Goal: Find specific page/section: Find specific page/section

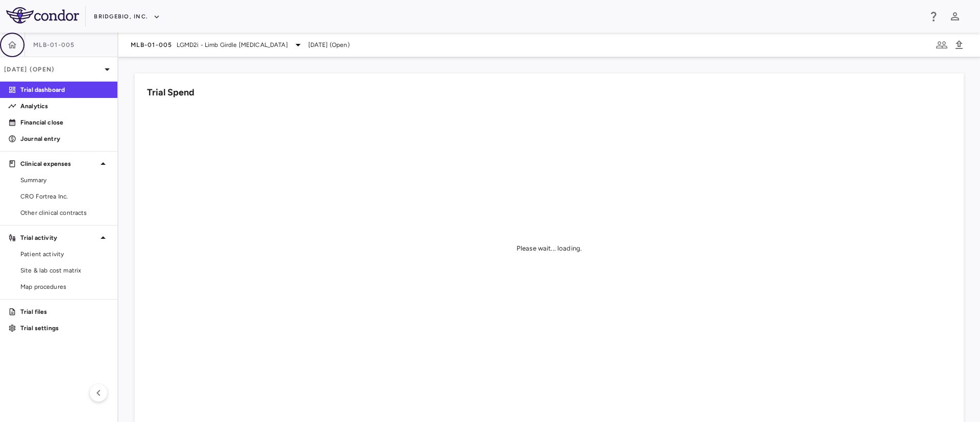
click at [0, 42] on button "button" at bounding box center [12, 45] width 25 height 25
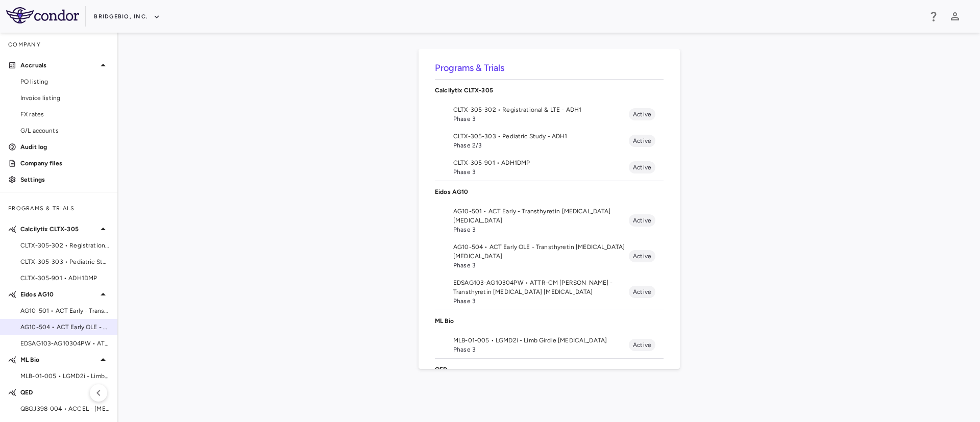
scroll to position [1, 0]
click at [47, 312] on span "AG10-501 • ACT Early - Transthyretin [MEDICAL_DATA] [MEDICAL_DATA]" at bounding box center [64, 309] width 89 height 9
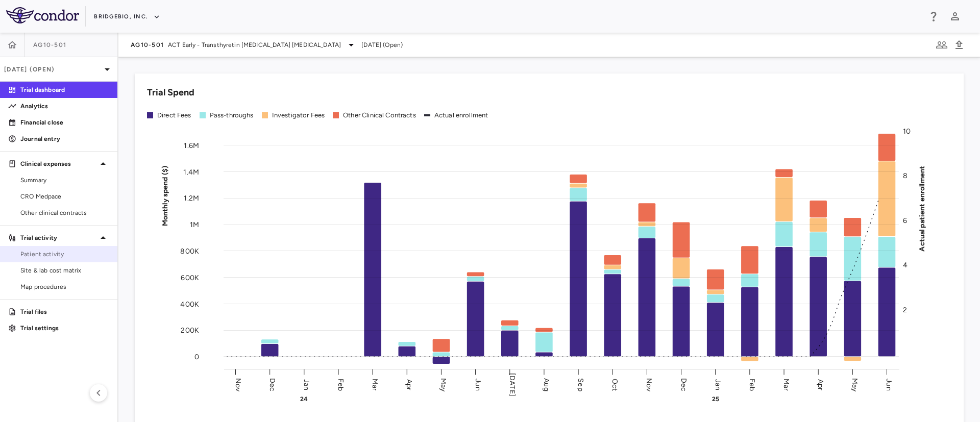
click at [42, 249] on link "Patient activity" at bounding box center [58, 254] width 117 height 15
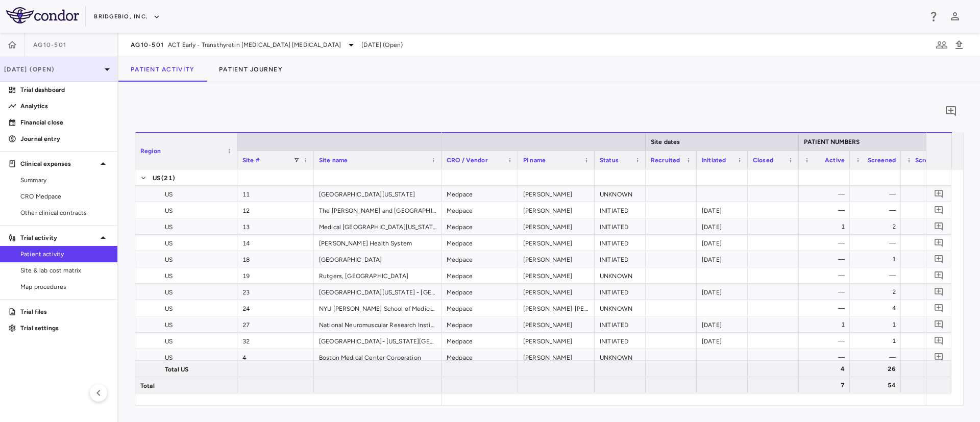
click at [97, 76] on div "Jun 2025 (Open)" at bounding box center [58, 69] width 117 height 25
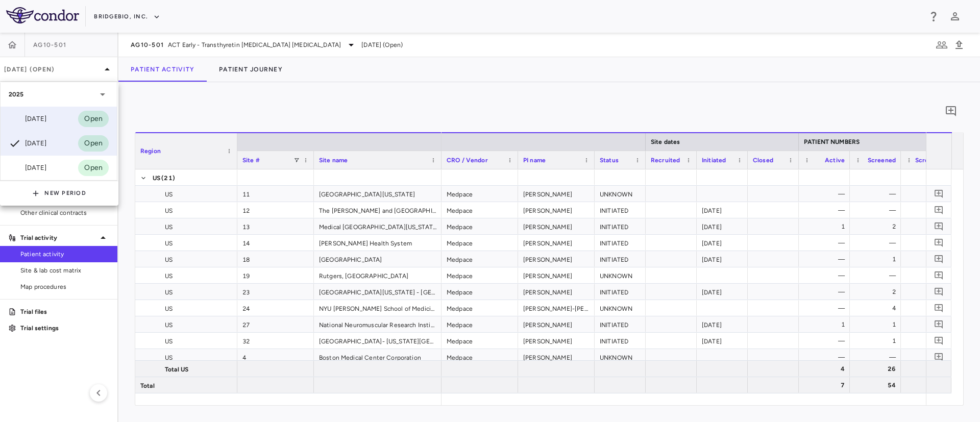
click at [45, 122] on div "Sep 2025" at bounding box center [28, 119] width 38 height 12
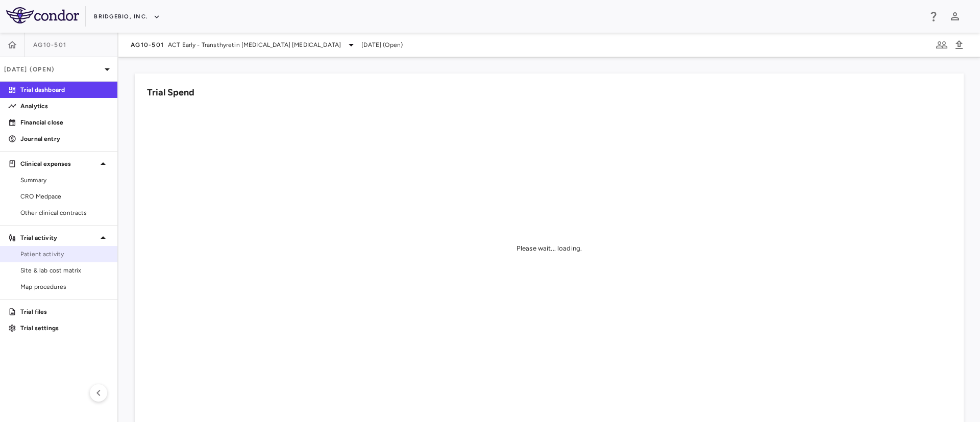
click at [39, 252] on span "Patient activity" at bounding box center [64, 254] width 89 height 9
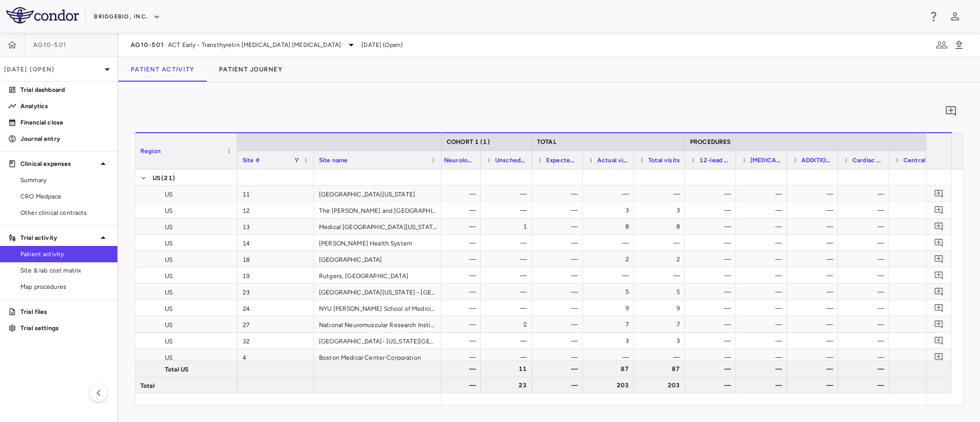
scroll to position [0, 880]
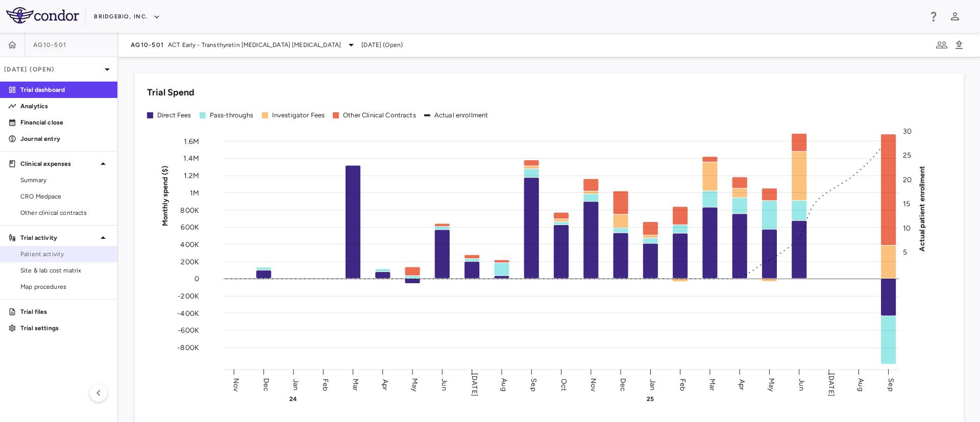
click at [51, 250] on span "Patient activity" at bounding box center [64, 254] width 89 height 9
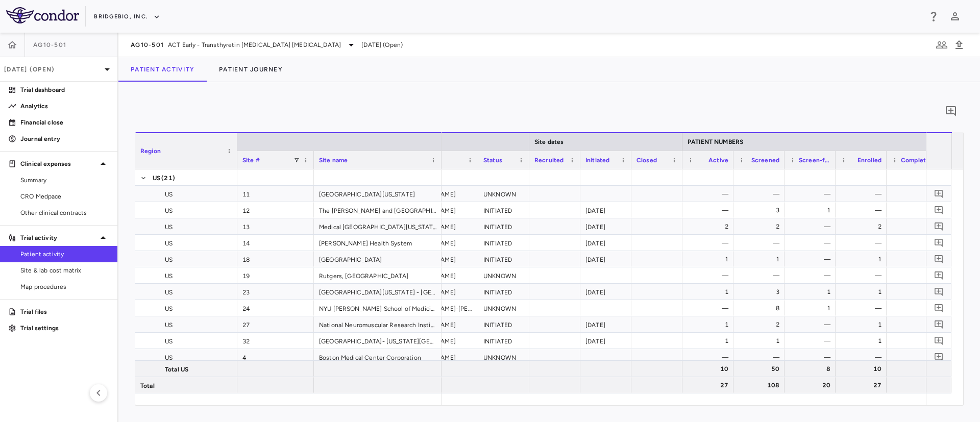
scroll to position [0, 135]
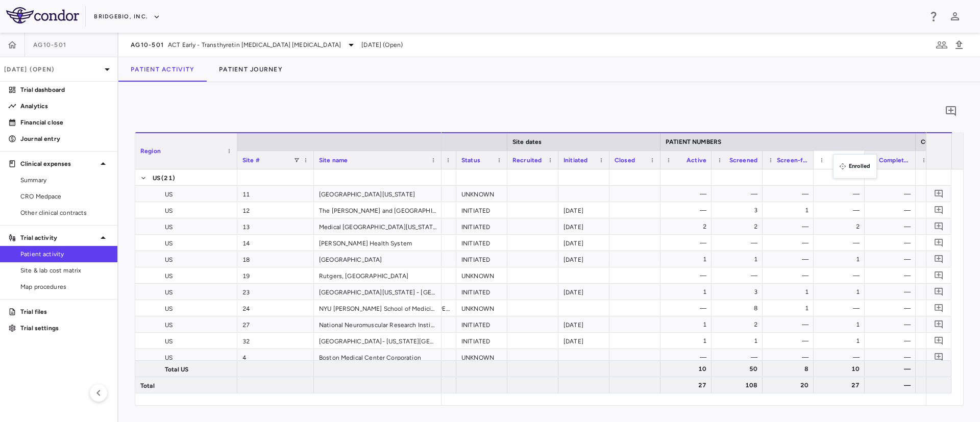
drag, startPoint x: 813, startPoint y: 159, endPoint x: 838, endPoint y: 160, distance: 25.0
click at [16, 42] on icon "button" at bounding box center [12, 45] width 10 height 10
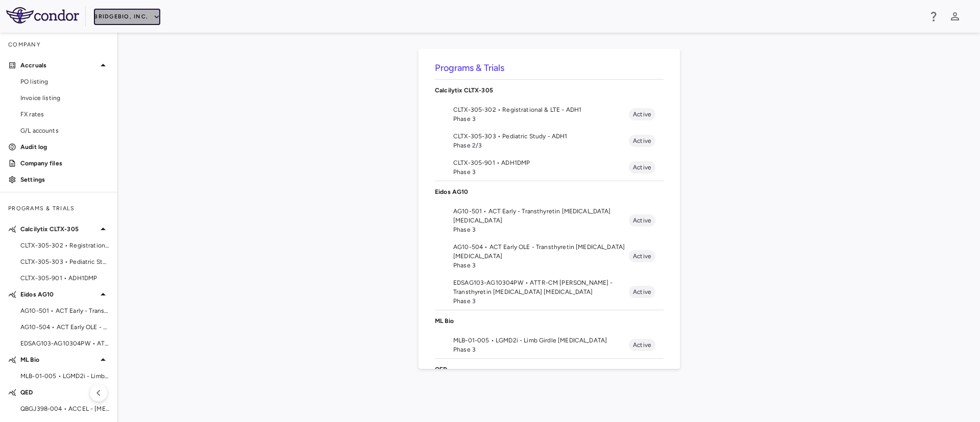
click at [160, 16] on icon "button" at bounding box center [156, 16] width 9 height 9
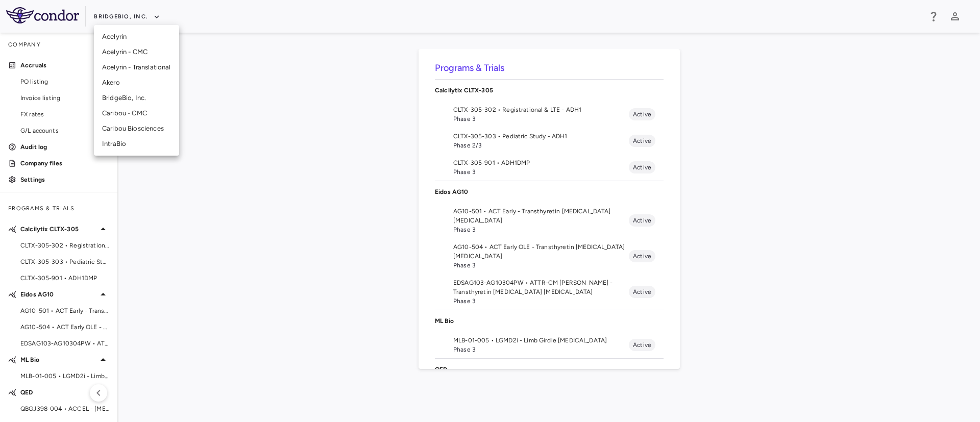
click at [128, 128] on li "Caribou Biosciences" at bounding box center [136, 128] width 85 height 15
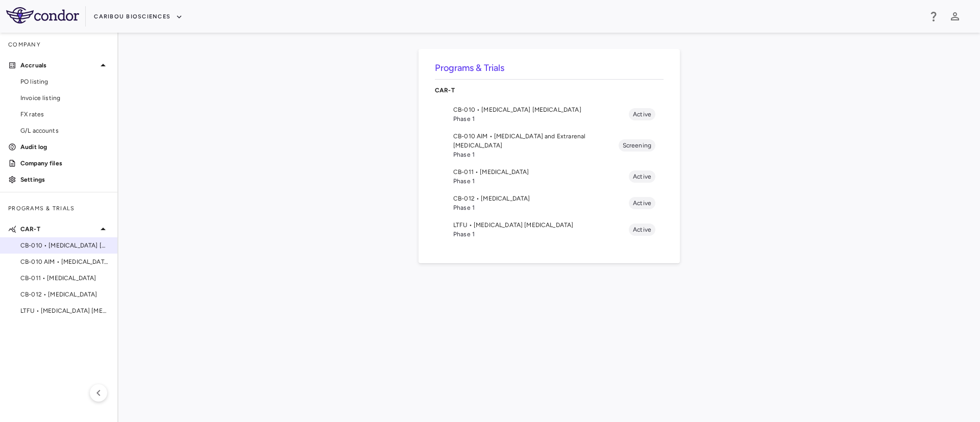
click at [52, 249] on span "CB-010 • [MEDICAL_DATA] [MEDICAL_DATA]" at bounding box center [64, 245] width 89 height 9
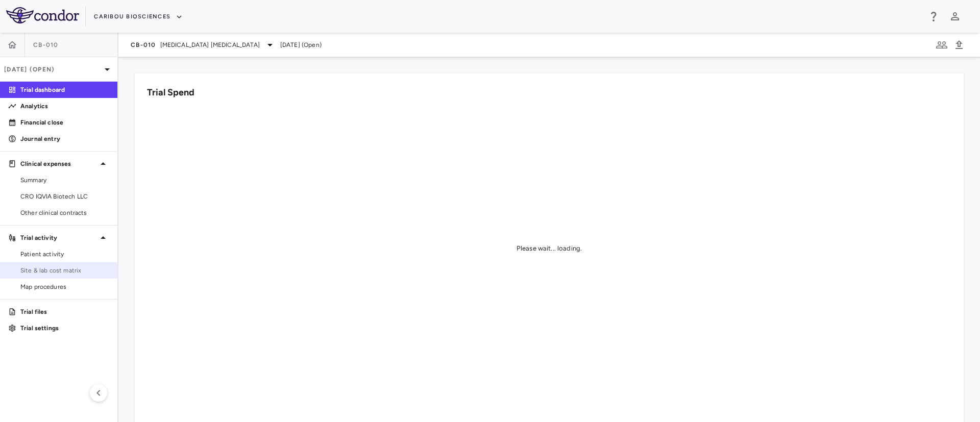
click at [56, 274] on span "Site & lab cost matrix" at bounding box center [64, 270] width 89 height 9
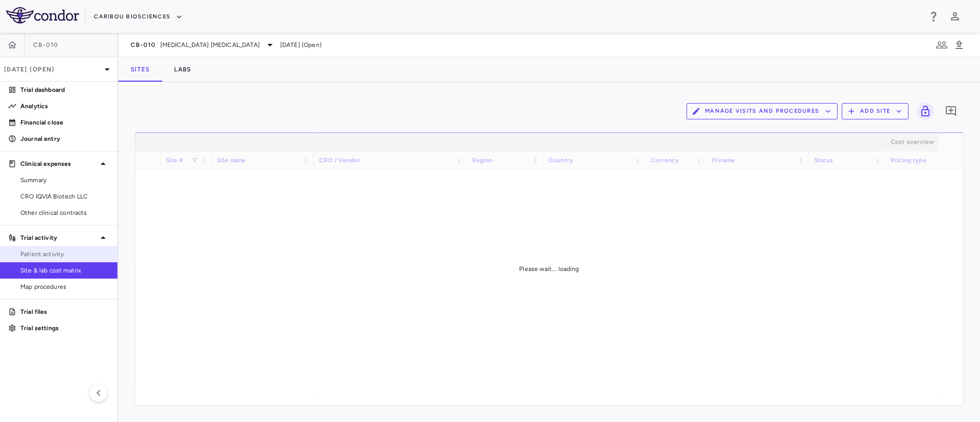
click at [42, 255] on span "Patient activity" at bounding box center [64, 254] width 89 height 9
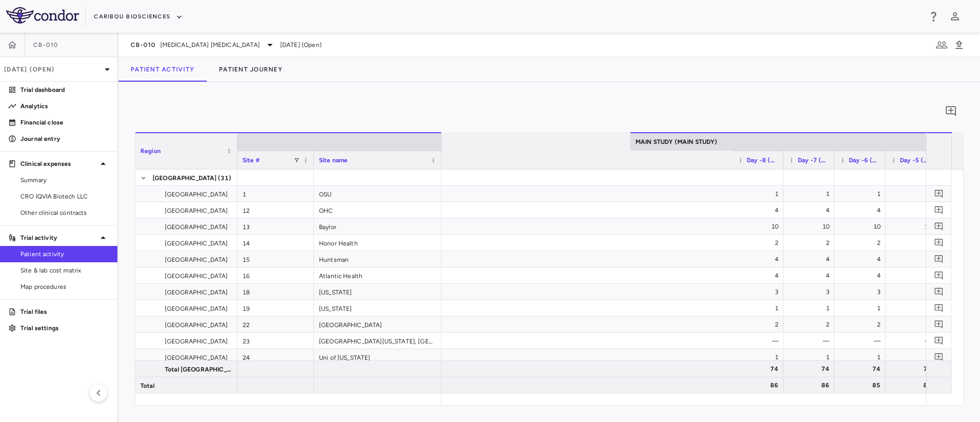
scroll to position [0, 848]
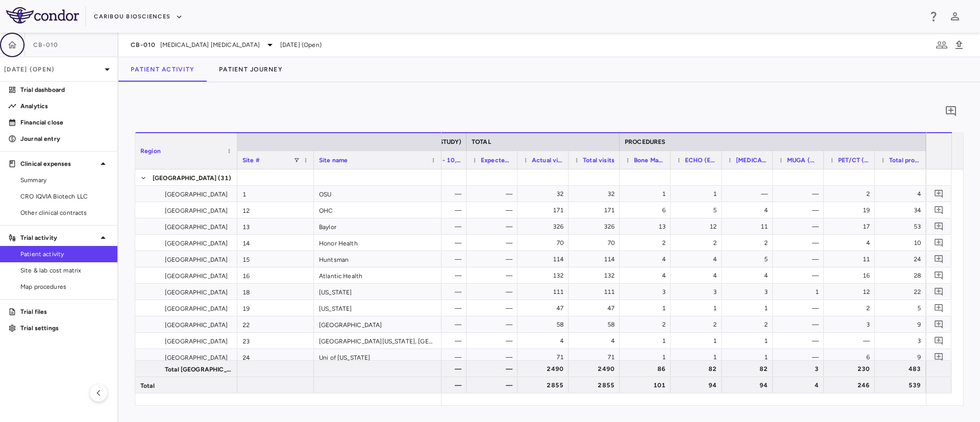
click at [10, 51] on button "button" at bounding box center [12, 45] width 25 height 25
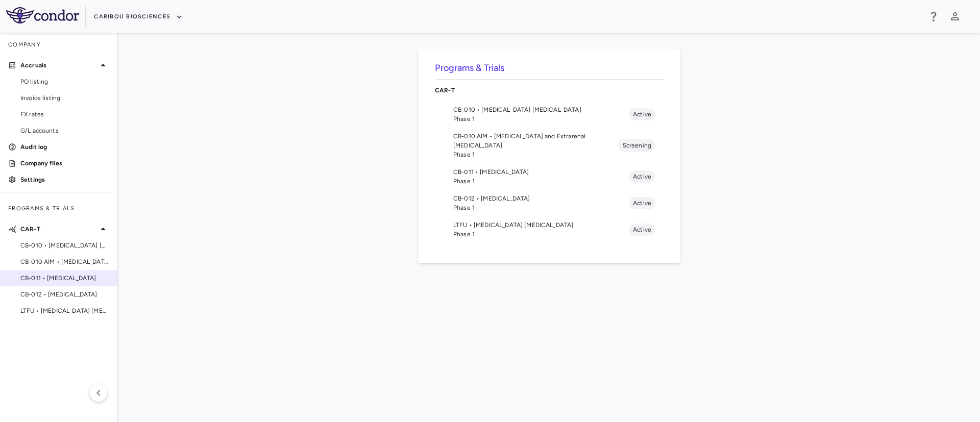
click at [50, 283] on div "CB-011 • [MEDICAL_DATA]" at bounding box center [58, 278] width 117 height 15
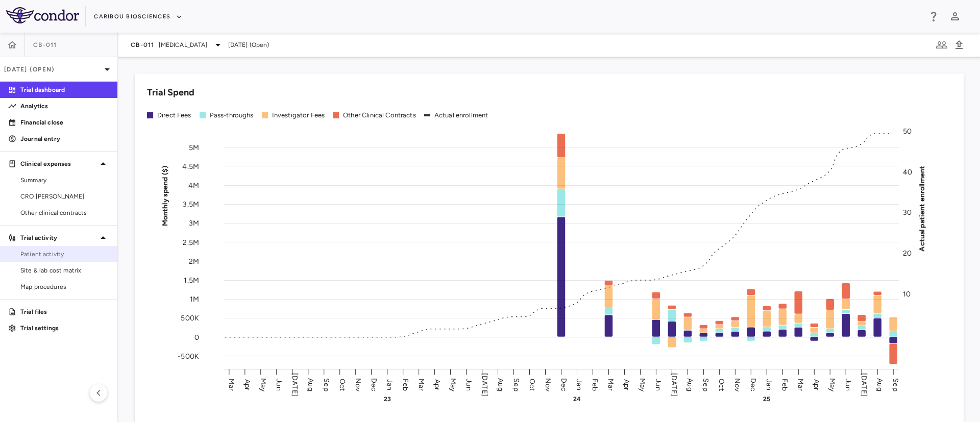
click at [45, 257] on span "Patient activity" at bounding box center [64, 254] width 89 height 9
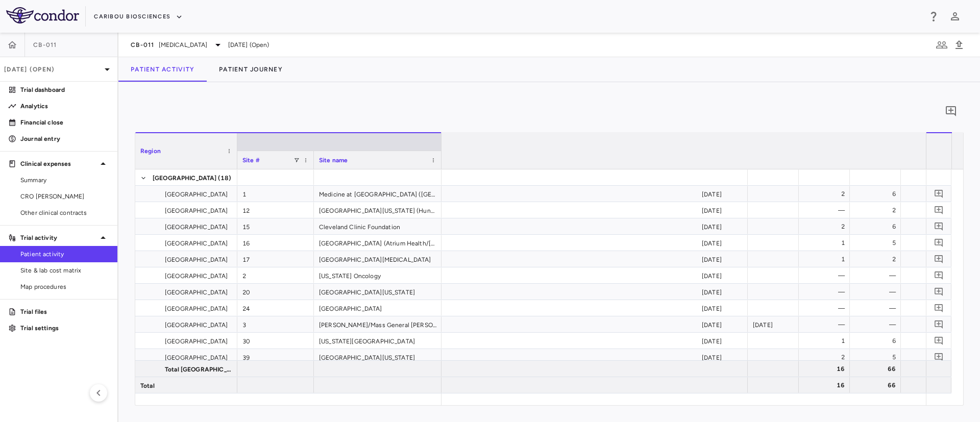
scroll to position [0, 2630]
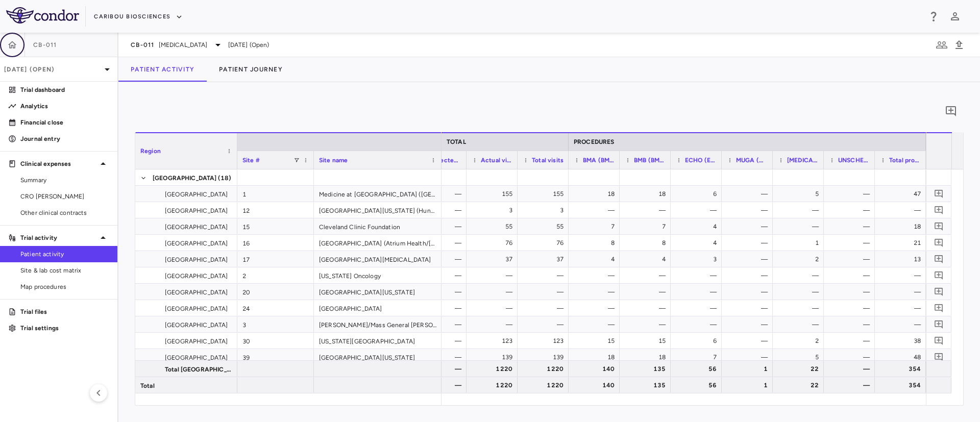
click at [9, 44] on icon "button" at bounding box center [12, 44] width 9 height 7
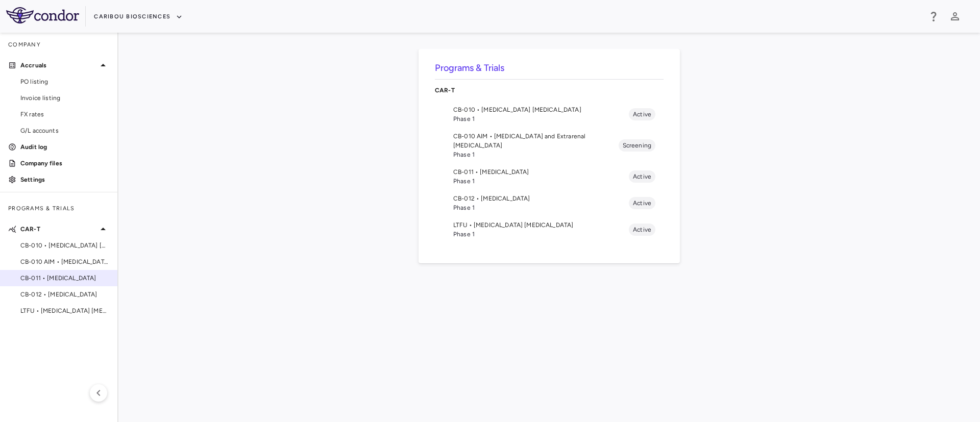
click at [69, 277] on span "CB-011 • [MEDICAL_DATA]" at bounding box center [64, 278] width 89 height 9
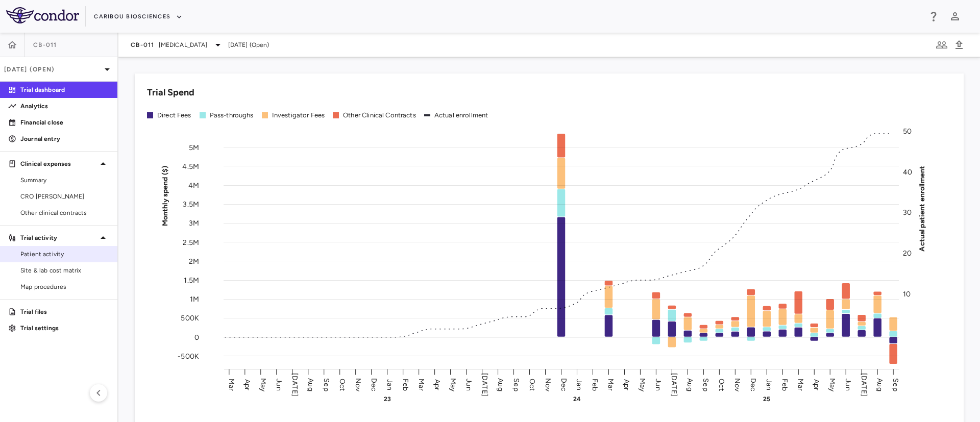
click at [44, 259] on link "Patient activity" at bounding box center [58, 254] width 117 height 15
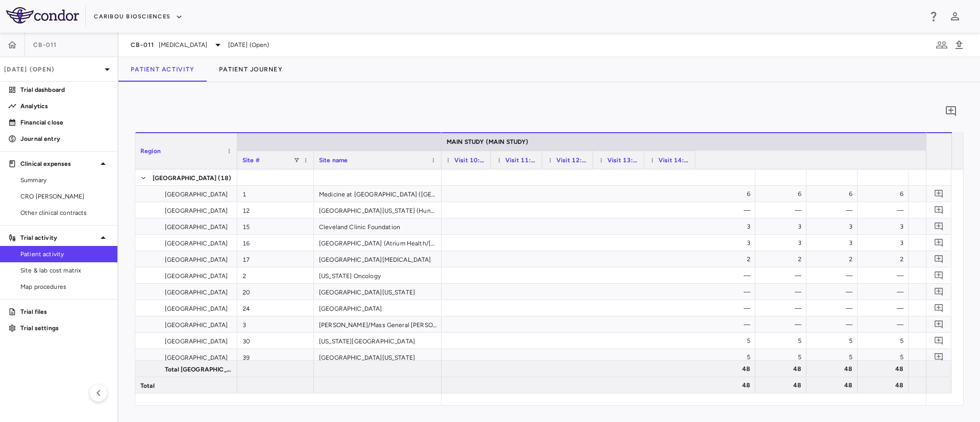
scroll to position [0, 1482]
